Goal: Transaction & Acquisition: Purchase product/service

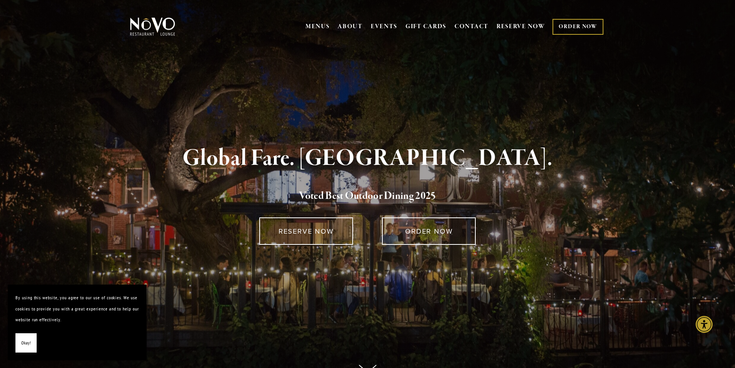
click at [583, 30] on link "ORDER NOW" at bounding box center [577, 27] width 51 height 16
click at [579, 25] on link "ORDER NOW" at bounding box center [577, 27] width 51 height 16
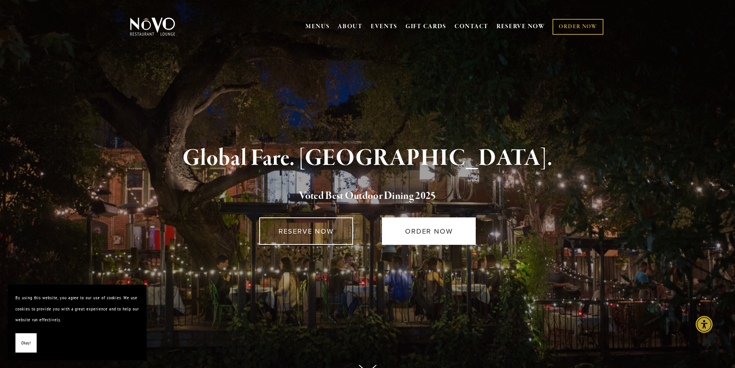
click at [425, 233] on link "ORDER NOW" at bounding box center [429, 230] width 94 height 27
